Goal: Task Accomplishment & Management: Manage account settings

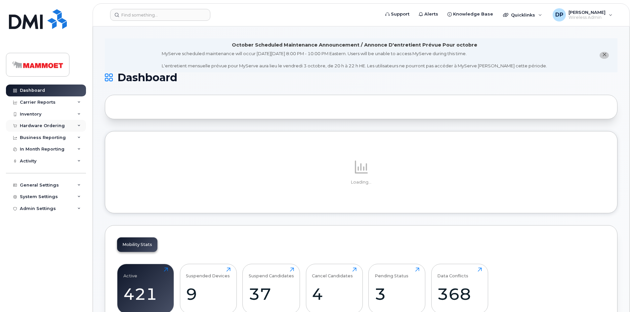
click at [46, 125] on div "Hardware Ordering" at bounding box center [42, 125] width 45 height 5
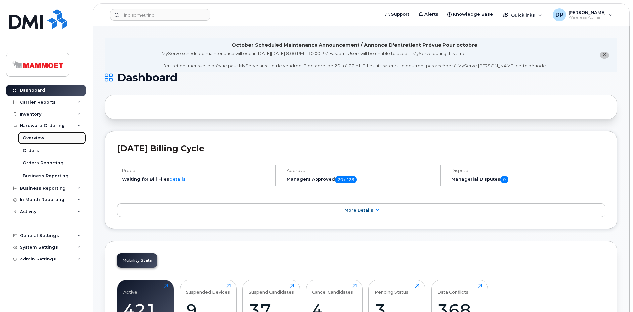
click at [44, 138] on link "Overview" at bounding box center [52, 138] width 68 height 13
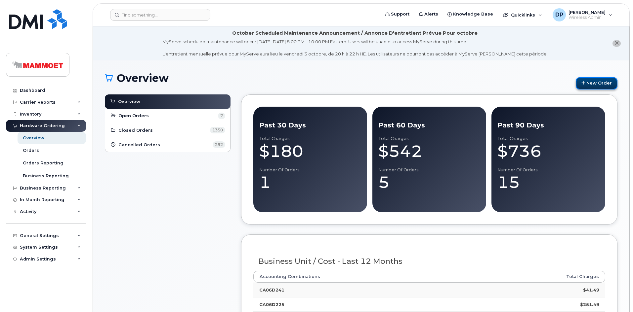
click at [589, 84] on link "New Order" at bounding box center [596, 83] width 42 height 12
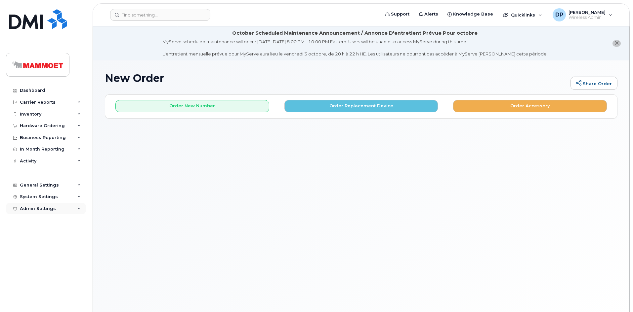
click at [43, 207] on div "Admin Settings" at bounding box center [38, 208] width 36 height 5
click at [43, 196] on div "System Settings" at bounding box center [39, 196] width 38 height 5
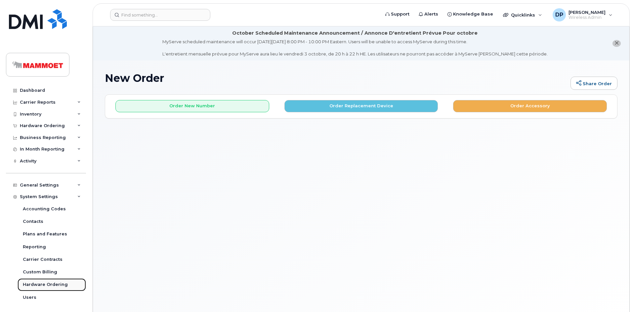
click at [46, 284] on div "Hardware Ordering" at bounding box center [45, 285] width 45 height 6
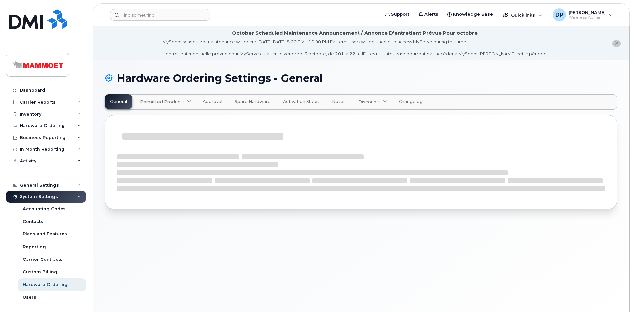
select select "admins"
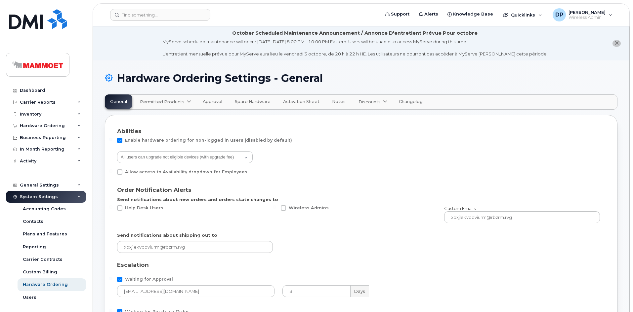
click at [173, 101] on span "Permitted Products" at bounding box center [162, 102] width 45 height 6
click at [171, 120] on span "available" at bounding box center [179, 118] width 23 height 8
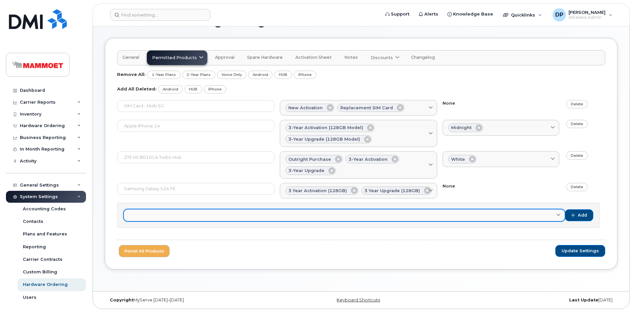
scroll to position [57, 0]
click at [185, 217] on link at bounding box center [344, 215] width 441 height 12
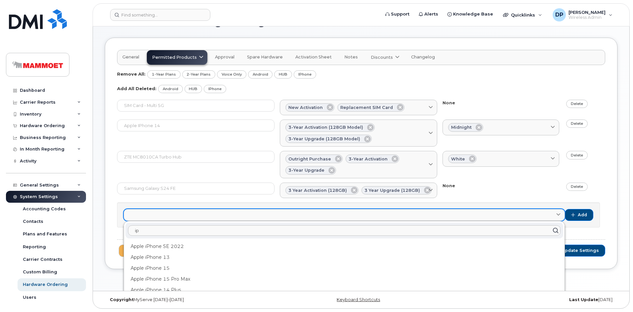
type input "i"
